Goal: Transaction & Acquisition: Purchase product/service

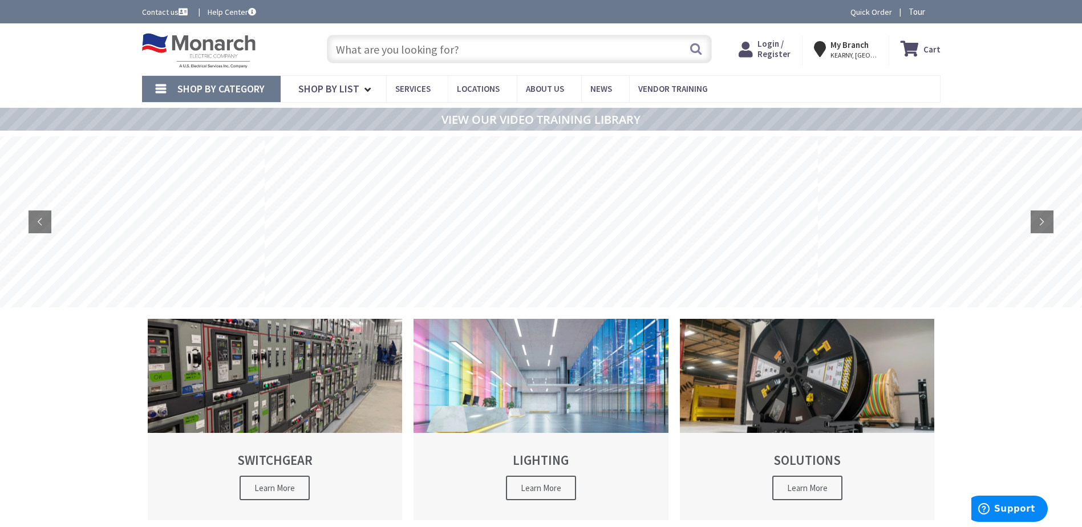
click at [785, 51] on span "Login / Register" at bounding box center [773, 48] width 33 height 21
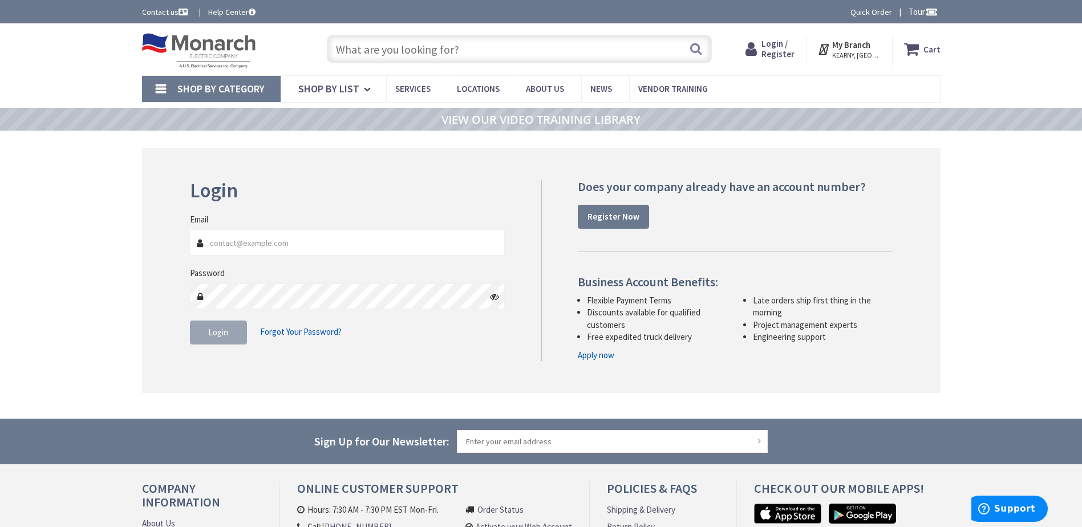
type input "totallywiredofny@gmail.com"
click at [147, 342] on div "Login Invalid login or password Email totallywiredofny@gmail.com Password Login…" at bounding box center [541, 270] width 799 height 245
click at [214, 333] on span "Login" at bounding box center [218, 332] width 20 height 11
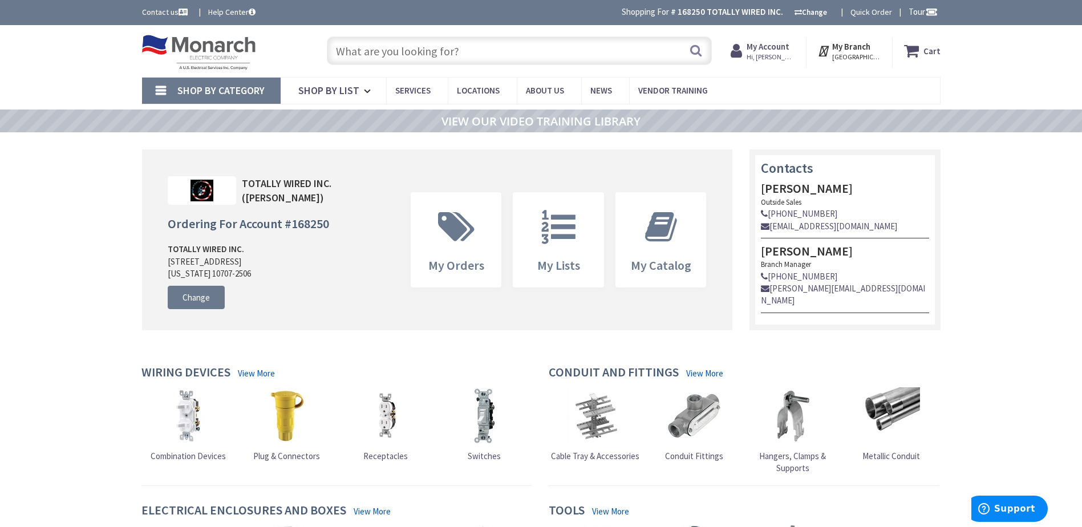
click at [439, 50] on input "text" at bounding box center [519, 51] width 385 height 29
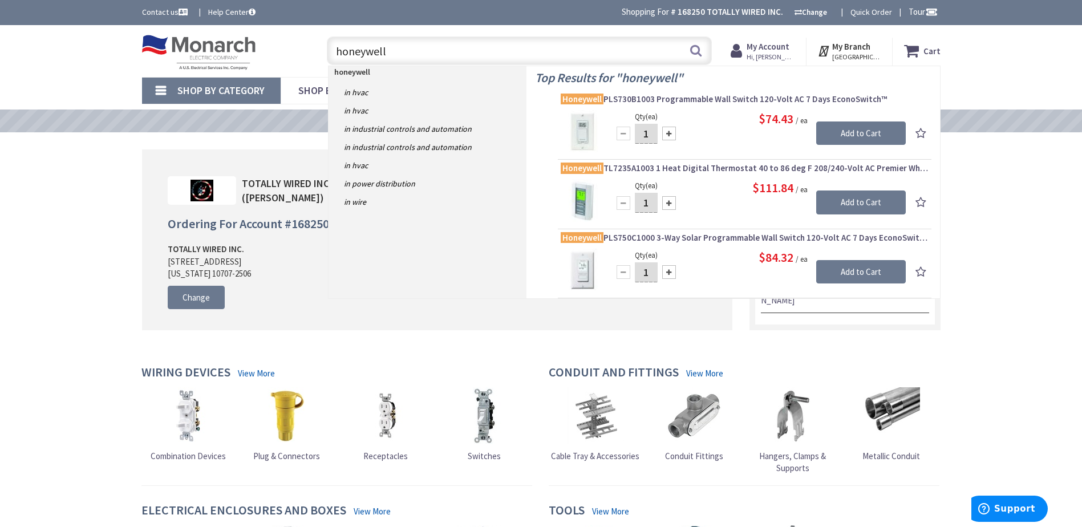
type input "honeywell"
drag, startPoint x: 796, startPoint y: 258, endPoint x: 752, endPoint y: 258, distance: 43.9
click at [752, 258] on div "$84.32 / ea" at bounding box center [759, 258] width 294 height 18
drag, startPoint x: 752, startPoint y: 258, endPoint x: 743, endPoint y: 257, distance: 9.2
click at [743, 258] on div "$84.32 / ea" at bounding box center [759, 258] width 294 height 18
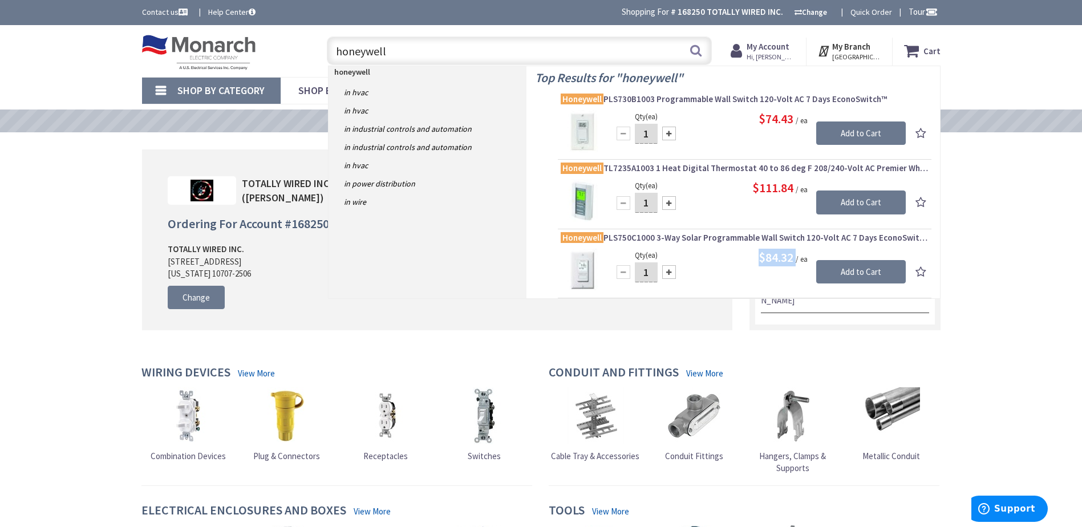
drag, startPoint x: 795, startPoint y: 258, endPoint x: 731, endPoint y: 260, distance: 63.9
click at [731, 260] on div "$84.32 / ea" at bounding box center [759, 258] width 294 height 18
click at [727, 258] on div "$84.32 / ea" at bounding box center [759, 258] width 294 height 18
drag, startPoint x: 794, startPoint y: 257, endPoint x: 748, endPoint y: 260, distance: 46.3
click at [748, 260] on div "$84.32 / ea" at bounding box center [759, 258] width 294 height 18
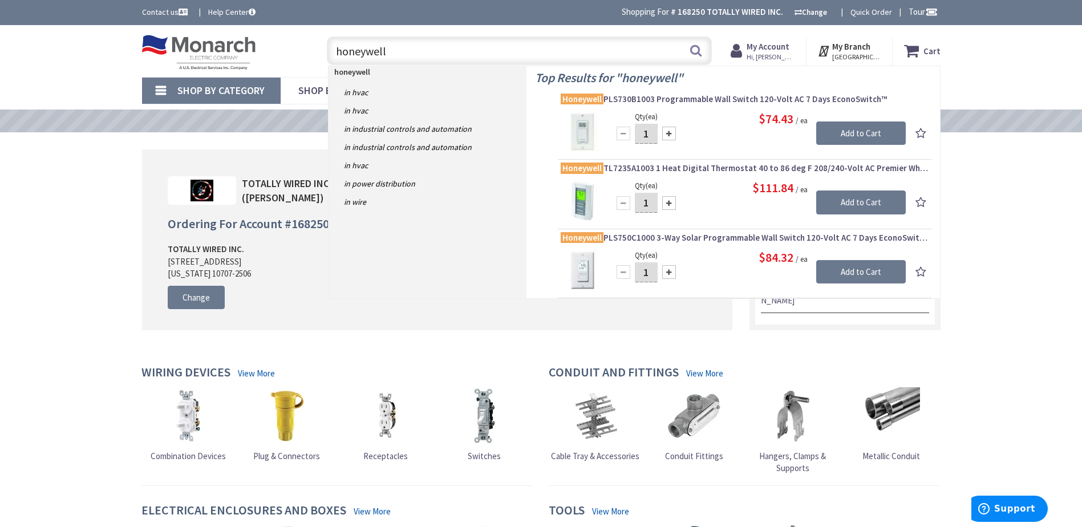
drag, startPoint x: 748, startPoint y: 260, endPoint x: 742, endPoint y: 261, distance: 5.7
click at [742, 261] on div "$84.32 / ea" at bounding box center [759, 258] width 294 height 18
